Goal: Task Accomplishment & Management: Manage account settings

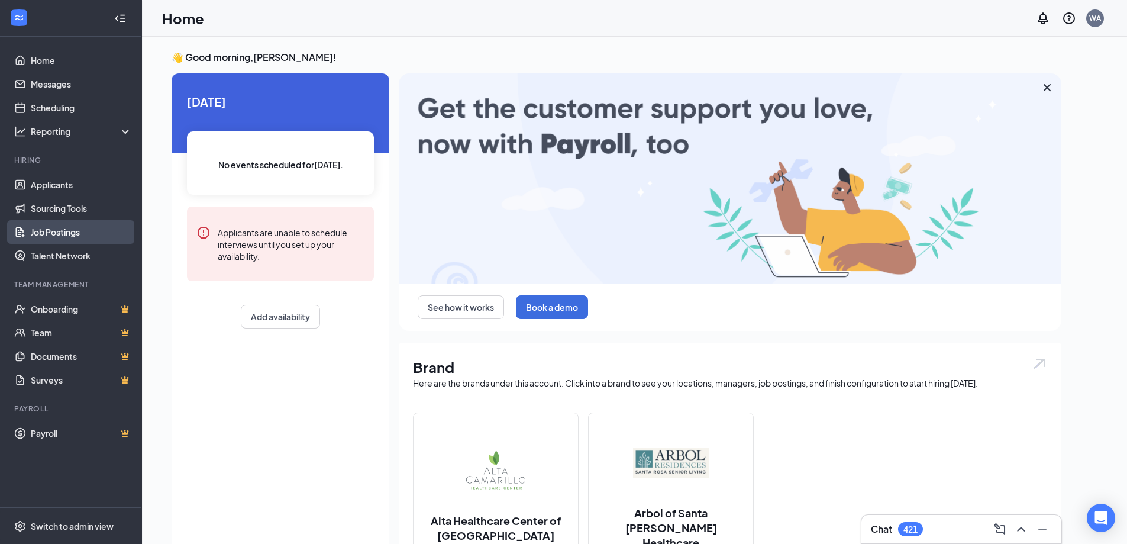
click at [68, 233] on link "Job Postings" at bounding box center [81, 232] width 101 height 24
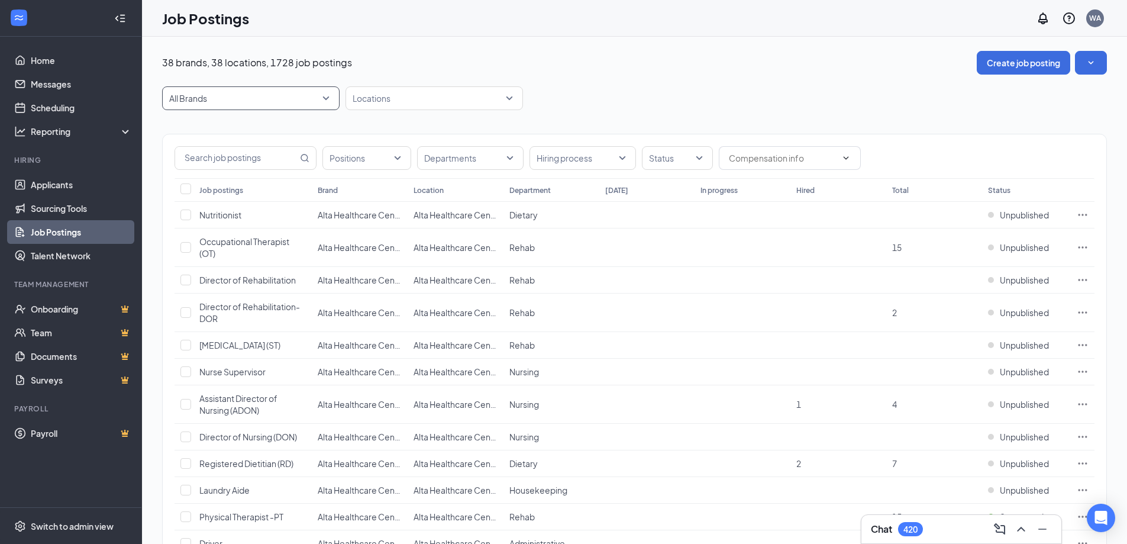
click at [215, 108] on span "All Brands" at bounding box center [250, 98] width 163 height 22
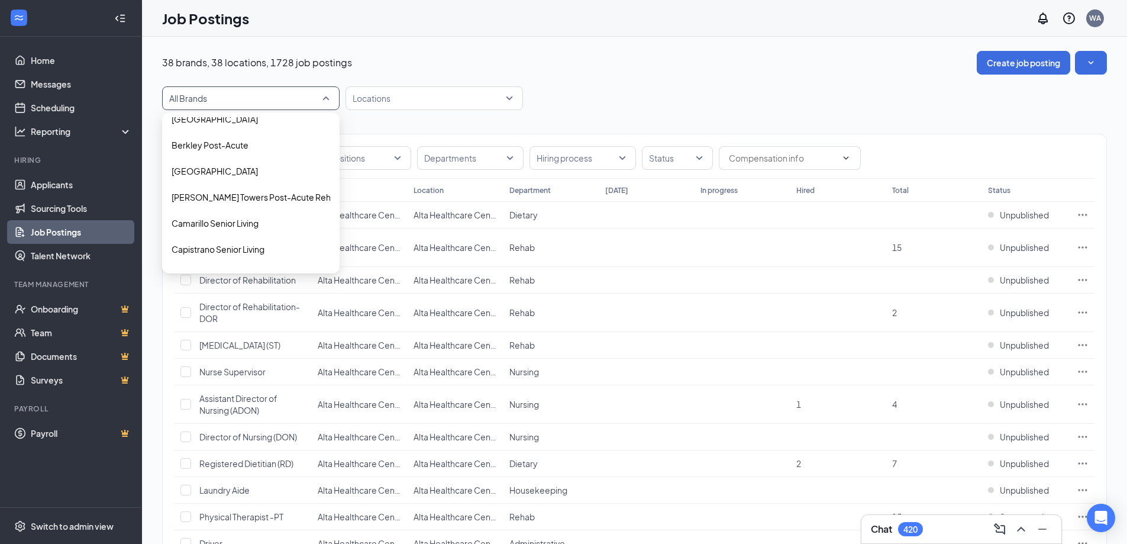
scroll to position [118, 0]
click at [213, 193] on p "[PERSON_NAME] Towers Post-Acute Rehab" at bounding box center [256, 196] width 169 height 12
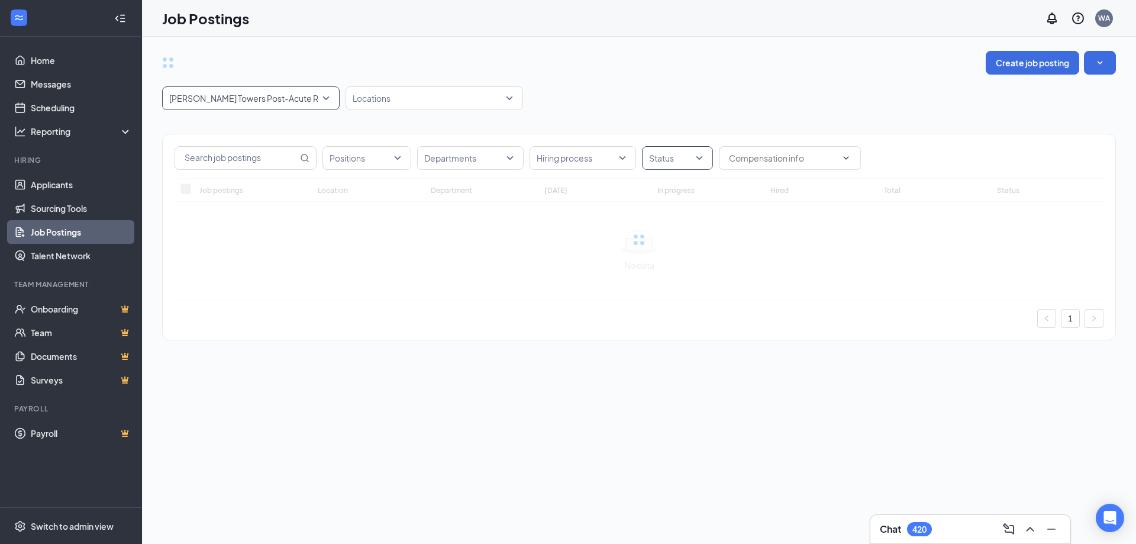
click at [675, 156] on div at bounding box center [671, 157] width 53 height 19
click at [682, 269] on span "Sponsored" at bounding box center [690, 272] width 44 height 11
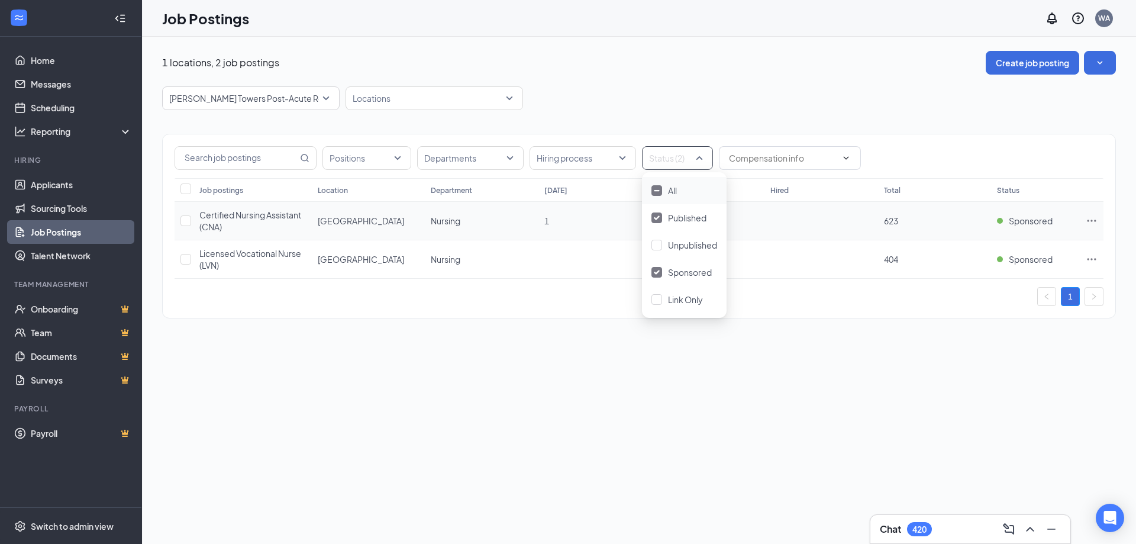
click at [257, 219] on span "Certified Nursing Assistant (CNA)" at bounding box center [250, 220] width 102 height 22
